Goal: Check status: Check status

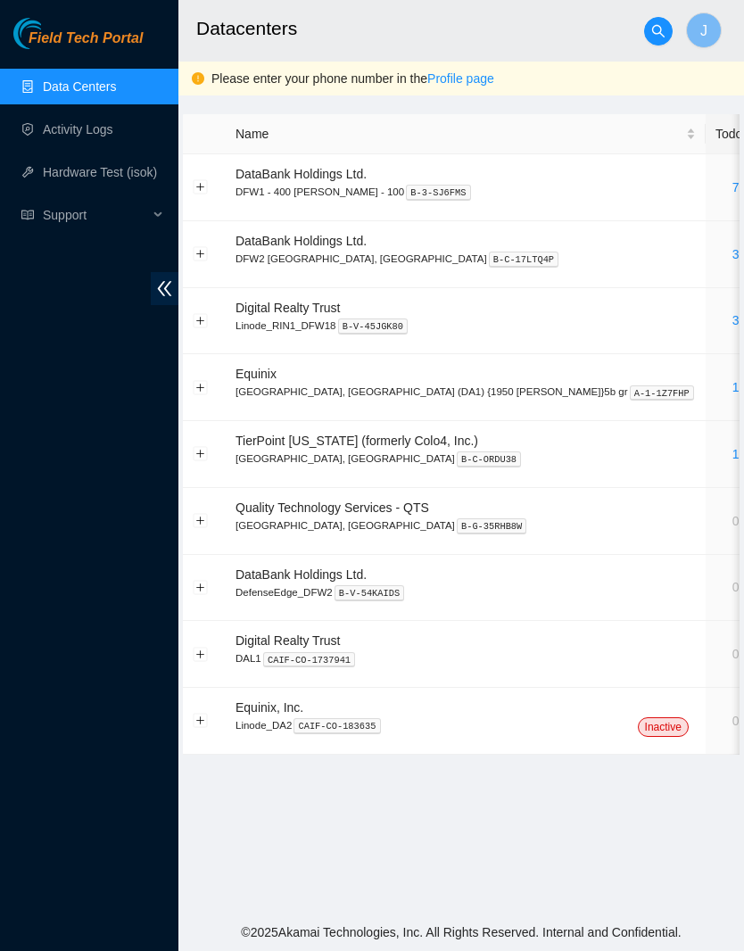
click at [733, 250] on link "3" at bounding box center [736, 254] width 7 height 14
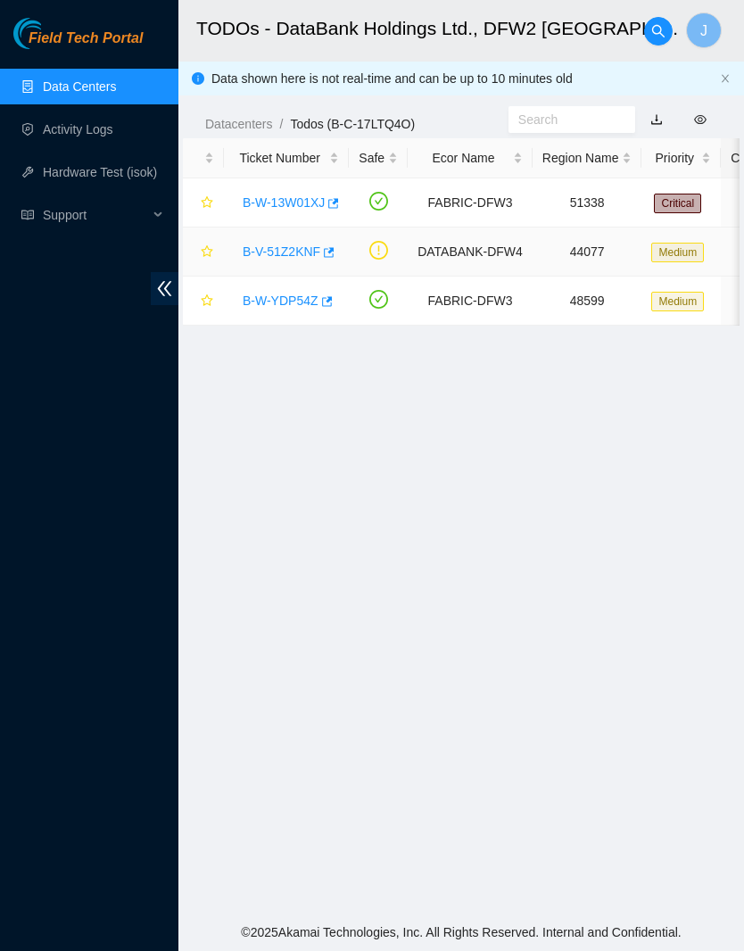
click at [301, 249] on link "B-V-51Z2KNF" at bounding box center [282, 251] width 78 height 14
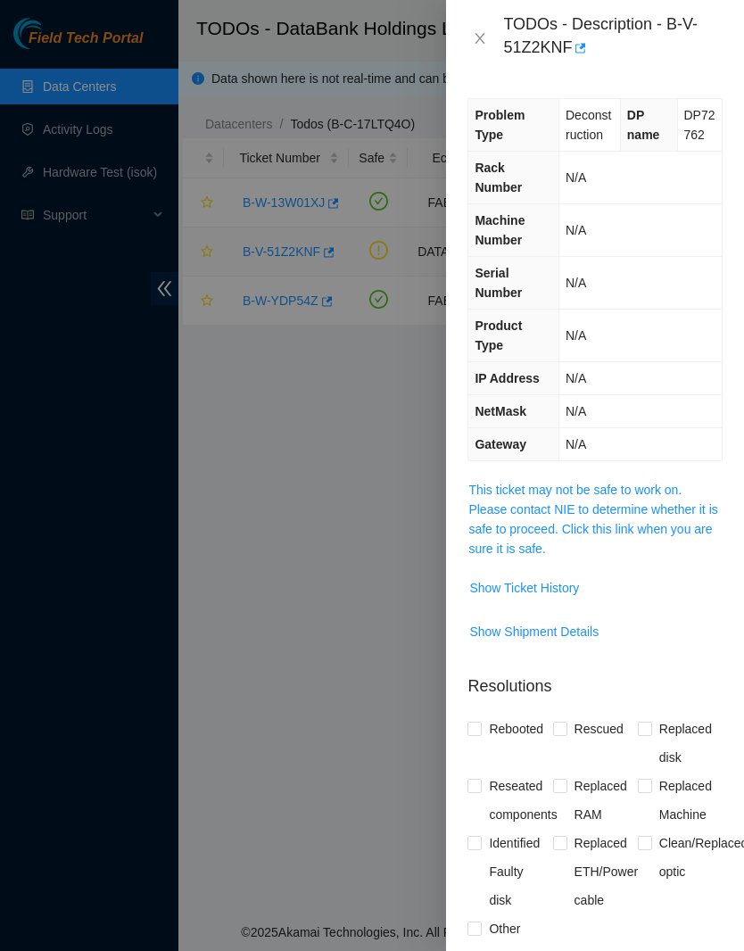
click at [569, 584] on span "Show Ticket History" at bounding box center [524, 588] width 110 height 20
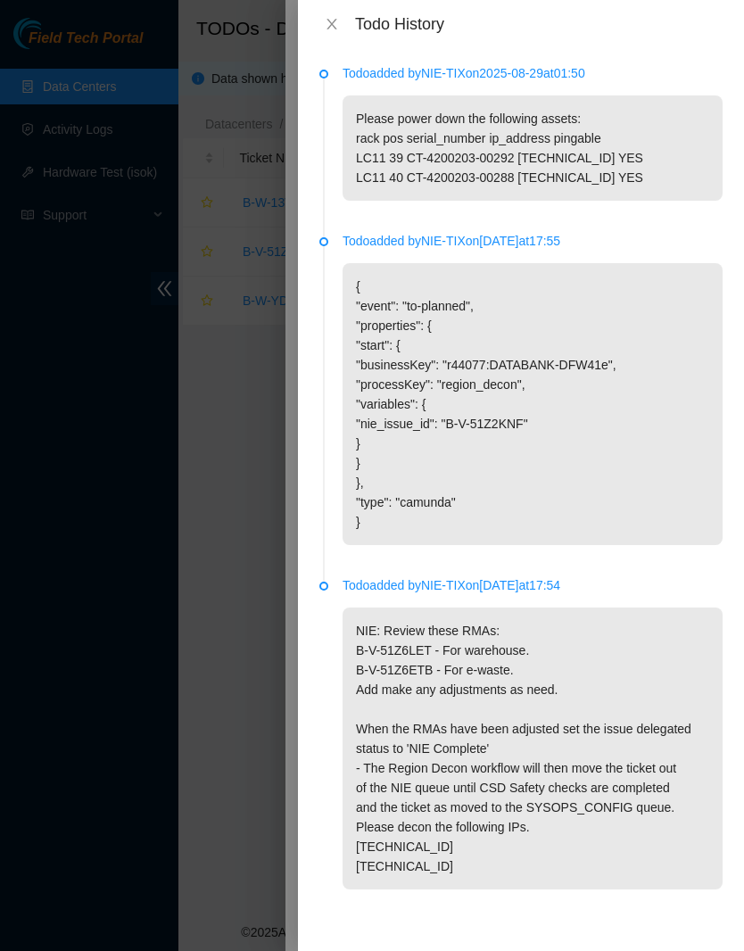
click at [344, 46] on div "Todo History" at bounding box center [521, 24] width 446 height 48
click at [328, 29] on icon "close" at bounding box center [332, 24] width 14 height 14
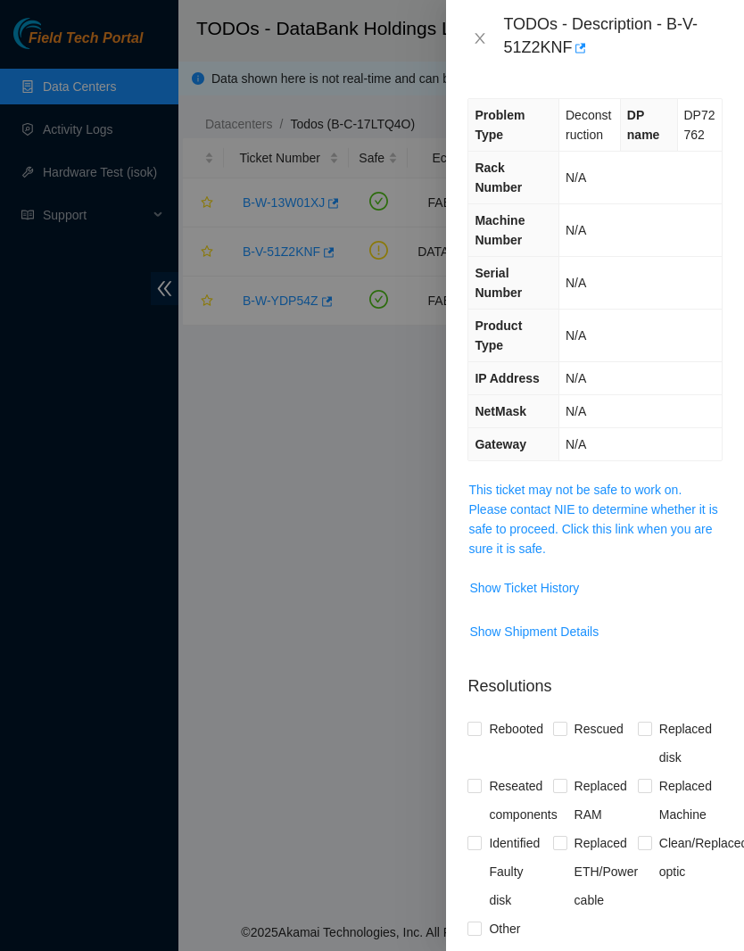
click at [470, 43] on button "Close" at bounding box center [480, 38] width 25 height 17
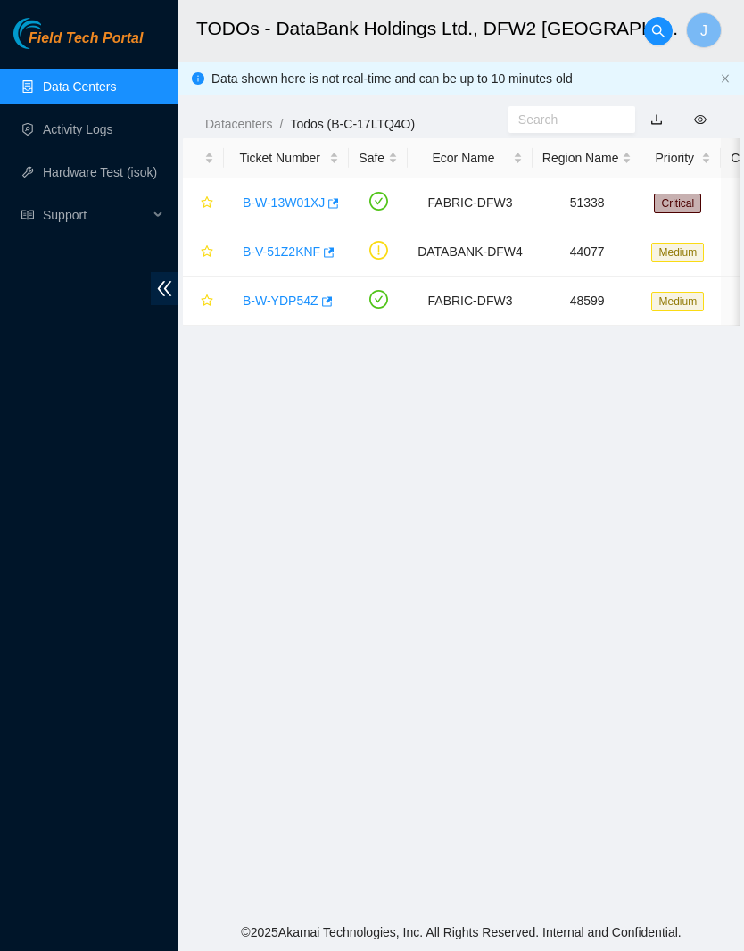
click at [308, 304] on link "B-W-YDP54Z" at bounding box center [281, 301] width 76 height 14
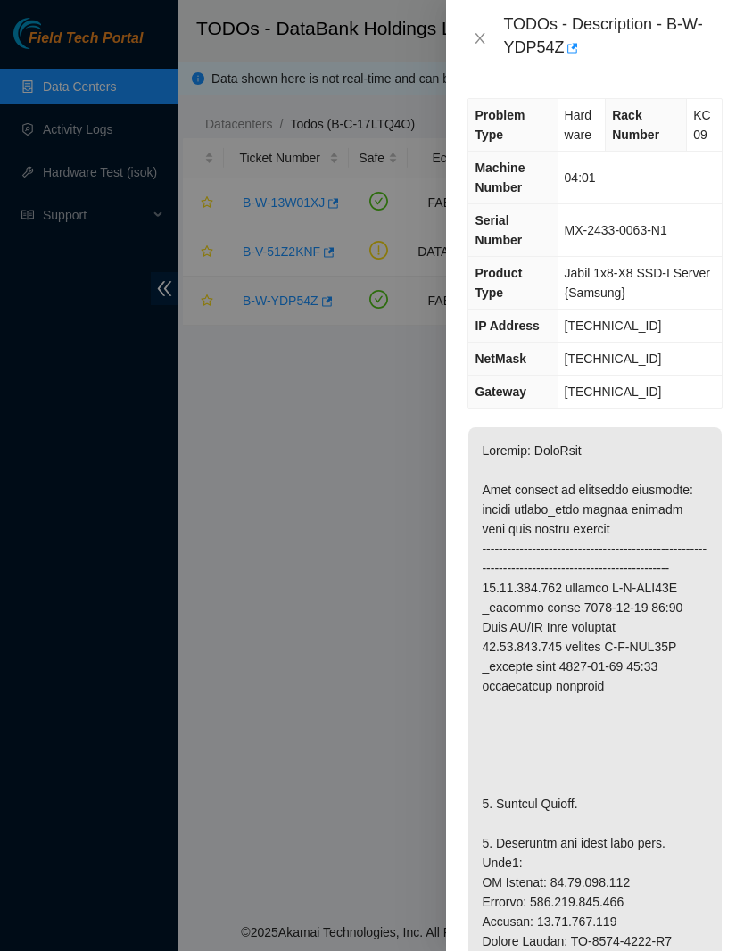
click at [483, 44] on icon "close" at bounding box center [480, 38] width 14 height 14
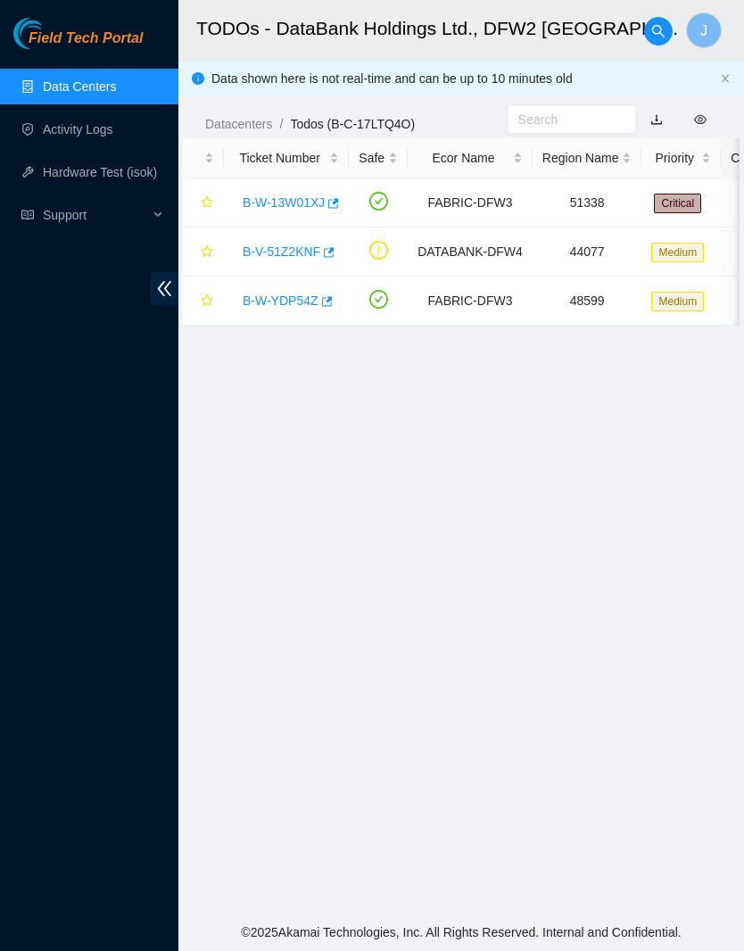
click at [312, 254] on link "B-V-51Z2KNF" at bounding box center [282, 251] width 78 height 14
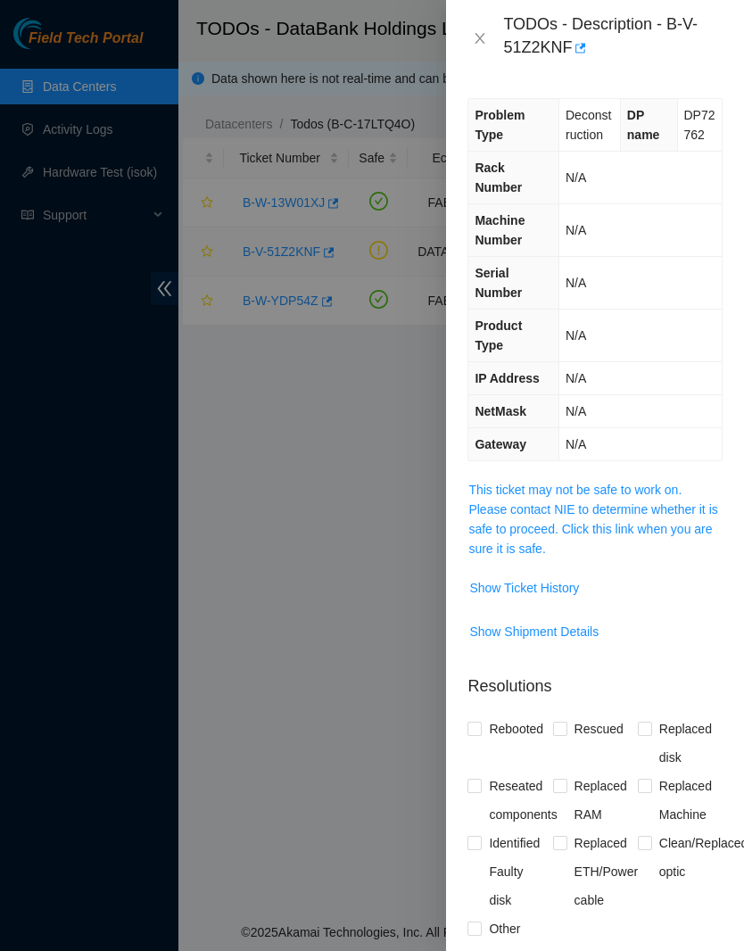
click at [579, 584] on span "Show Ticket History" at bounding box center [524, 588] width 110 height 20
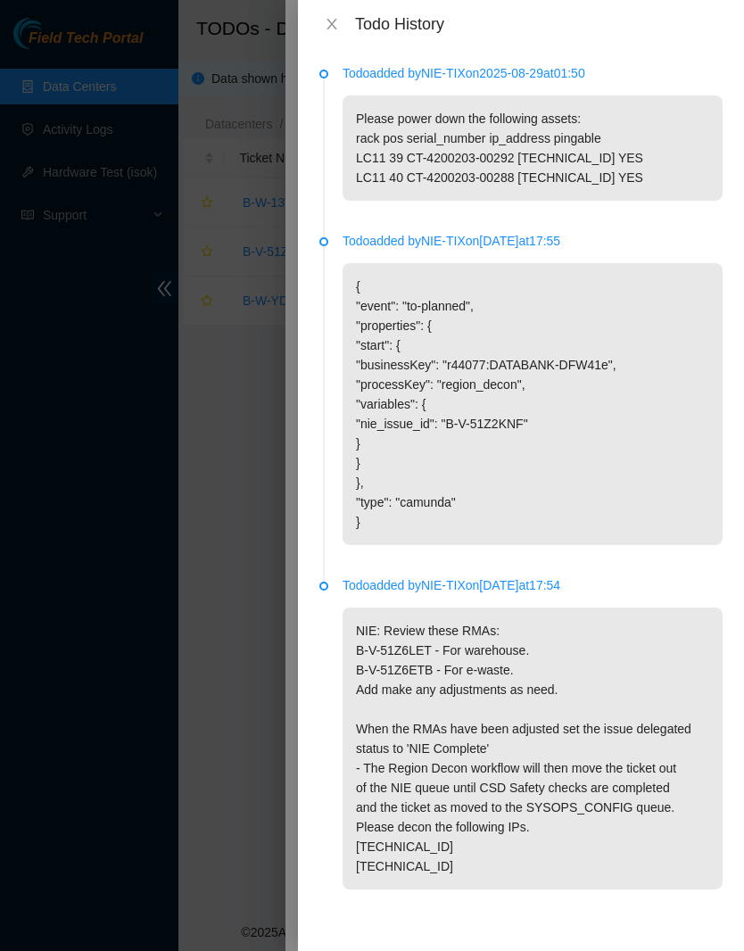
scroll to position [-1, 0]
click at [342, 25] on button "Close" at bounding box center [331, 24] width 25 height 17
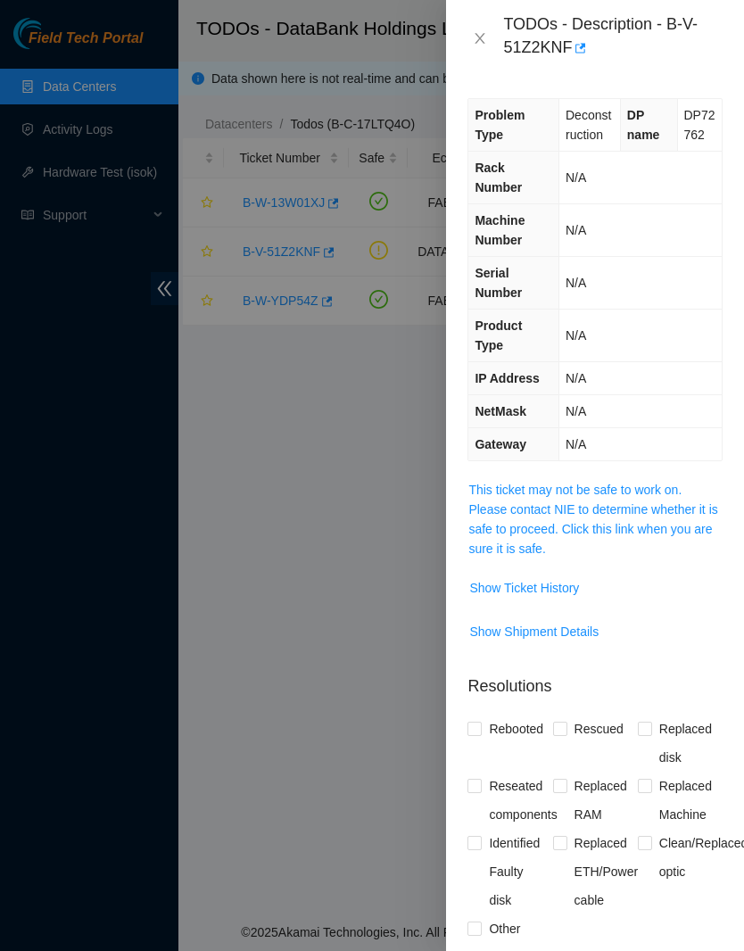
click at [482, 43] on icon "close" at bounding box center [480, 38] width 14 height 14
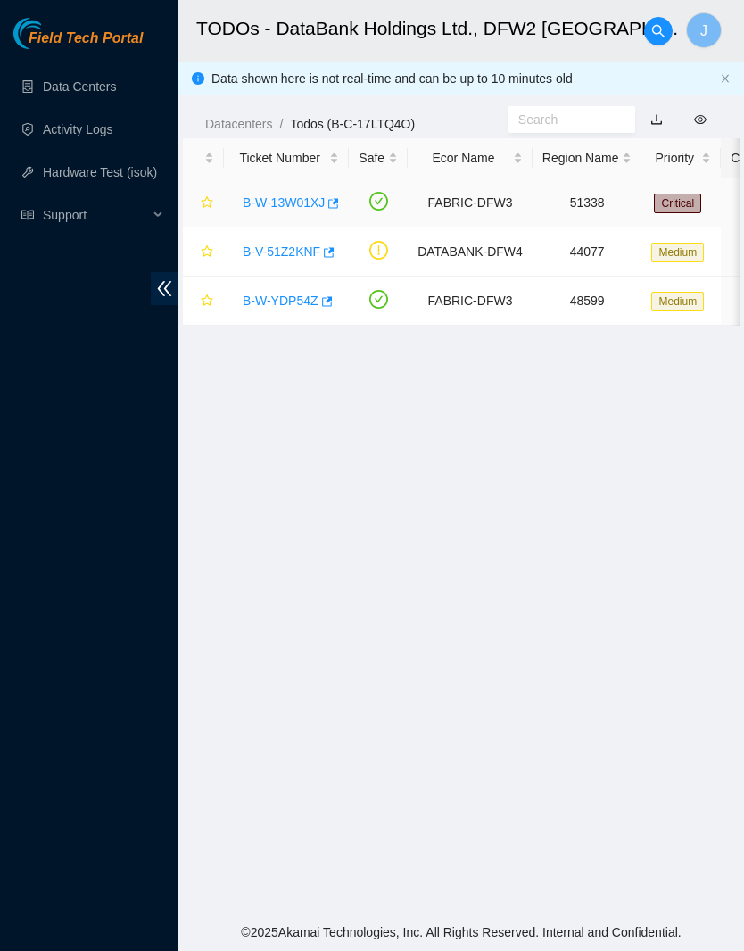
click at [312, 202] on link "B-W-13W01XJ" at bounding box center [284, 202] width 82 height 14
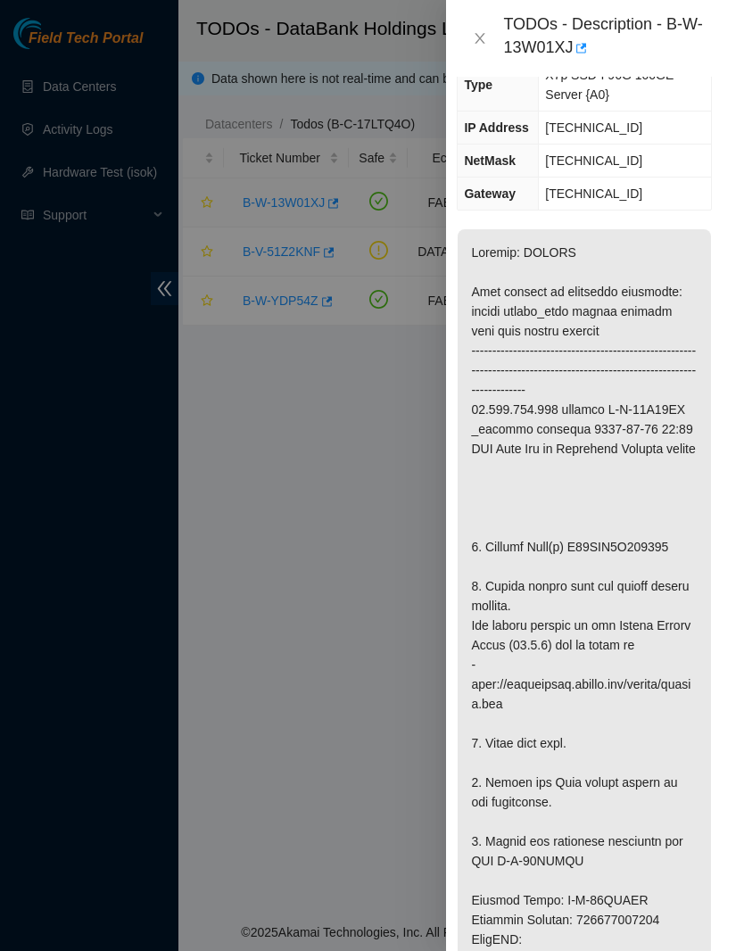
scroll to position [269, 16]
